Goal: Information Seeking & Learning: Understand process/instructions

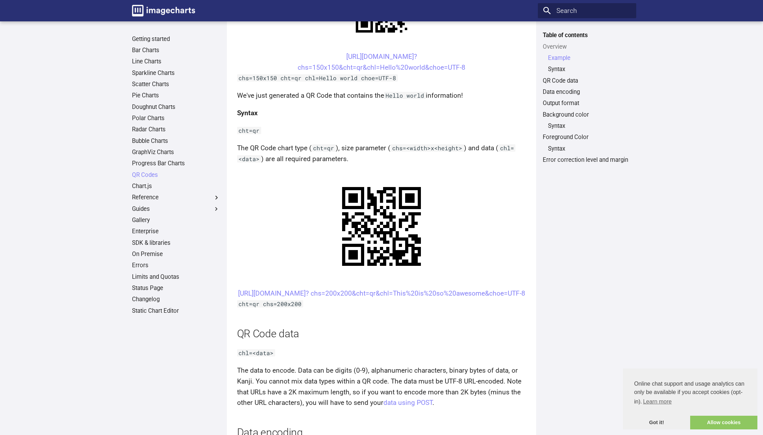
scroll to position [245, 0]
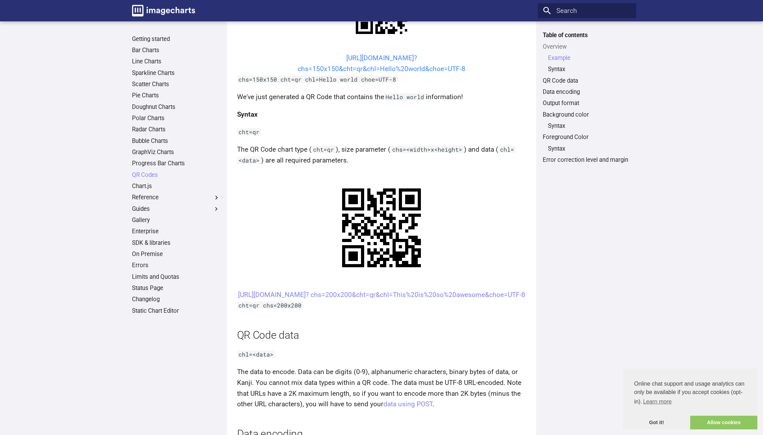
click at [398, 58] on link "[URL][DOMAIN_NAME]? chs=150x150&cht=qr&chl=Hello%20world&choe=UTF-8" at bounding box center [382, 63] width 168 height 19
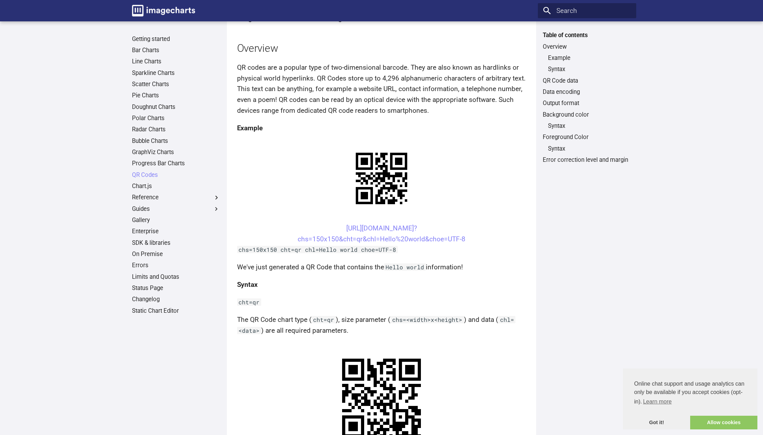
scroll to position [73, 0]
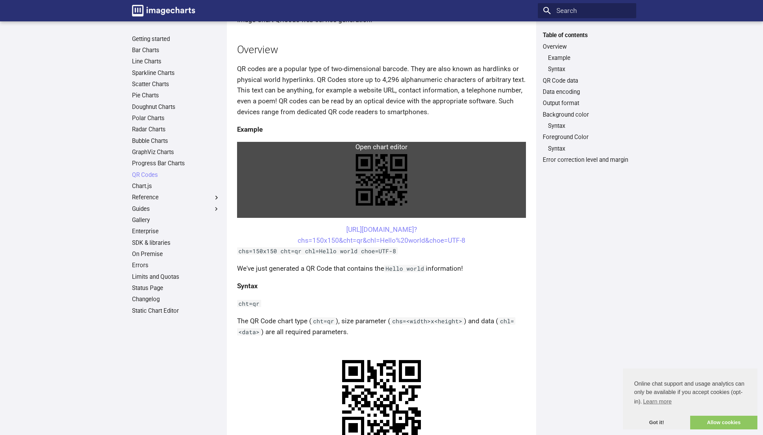
click at [378, 145] on link at bounding box center [381, 180] width 289 height 76
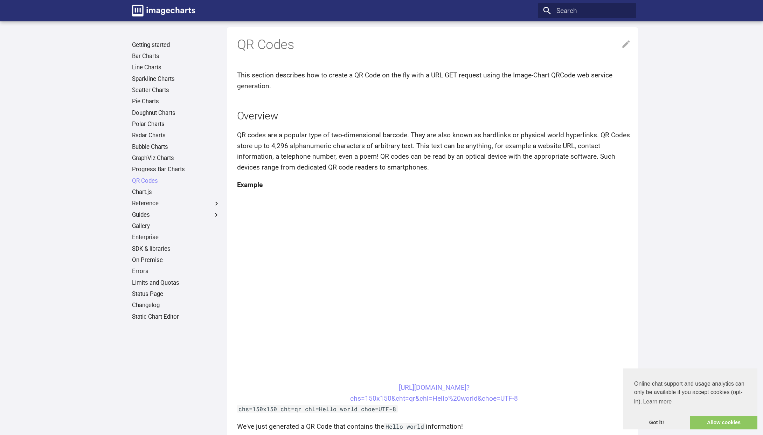
scroll to position [0, 0]
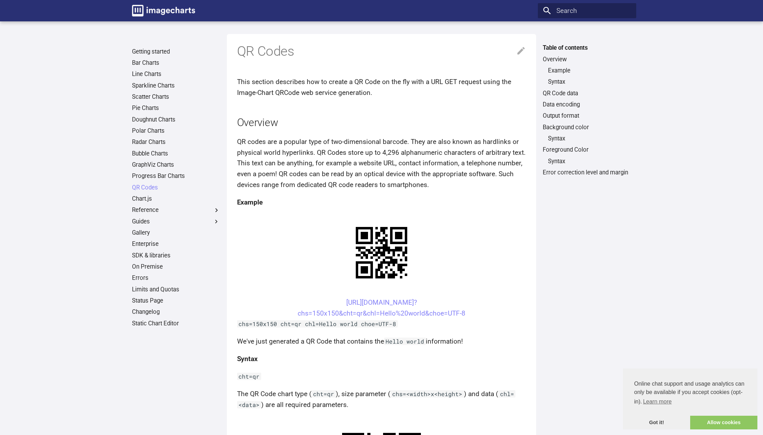
drag, startPoint x: 475, startPoint y: 315, endPoint x: 332, endPoint y: 302, distance: 143.8
click at [332, 302] on center "[URL][DOMAIN_NAME]? chs=150x150&cht=qr&chl=Hello%20world&choe=UTF-8" at bounding box center [381, 307] width 289 height 21
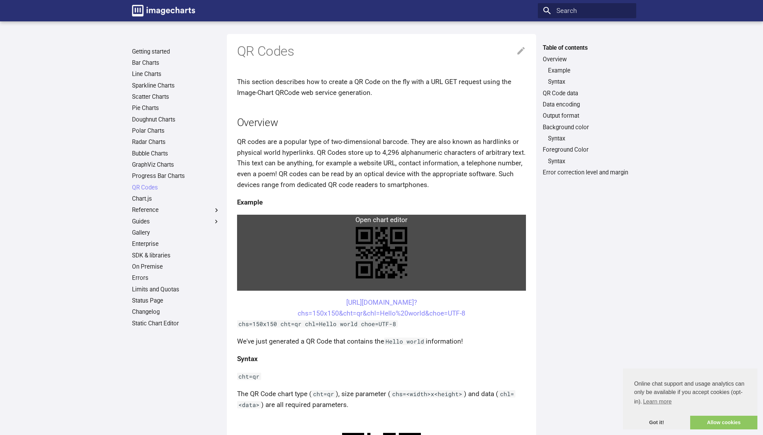
copy link "[URL][DOMAIN_NAME]? chs=150x150&cht=qr&chl=Hello%20world&choe=UTF-8"
